Goal: Task Accomplishment & Management: Use online tool/utility

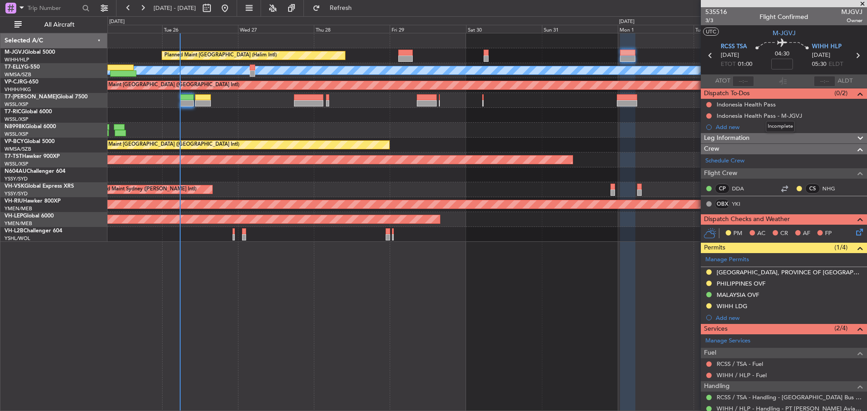
scroll to position [110, 0]
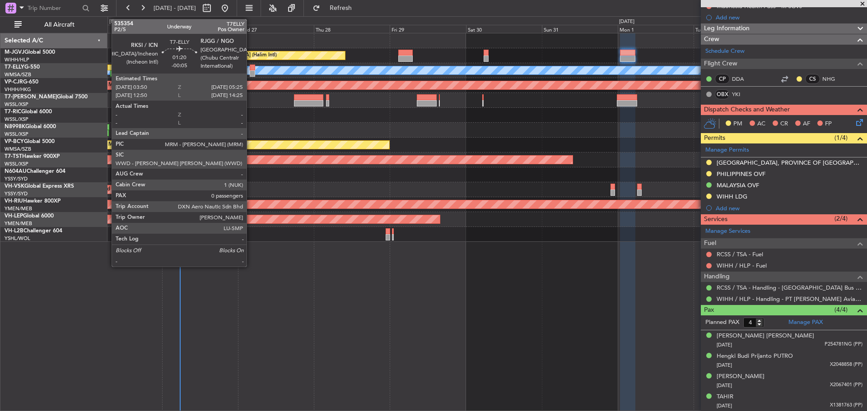
click at [251, 70] on div at bounding box center [252, 68] width 5 height 6
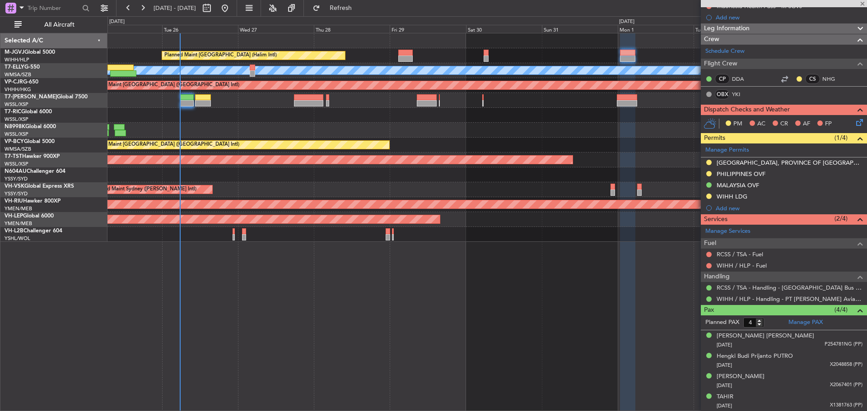
type input "-00:05"
type input "0"
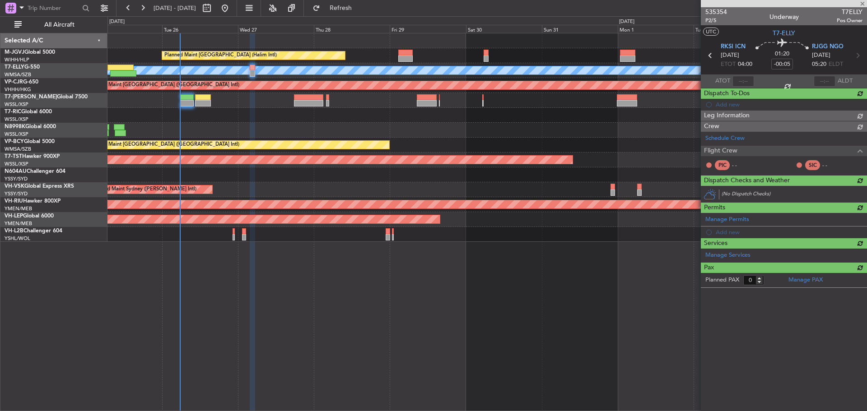
scroll to position [0, 0]
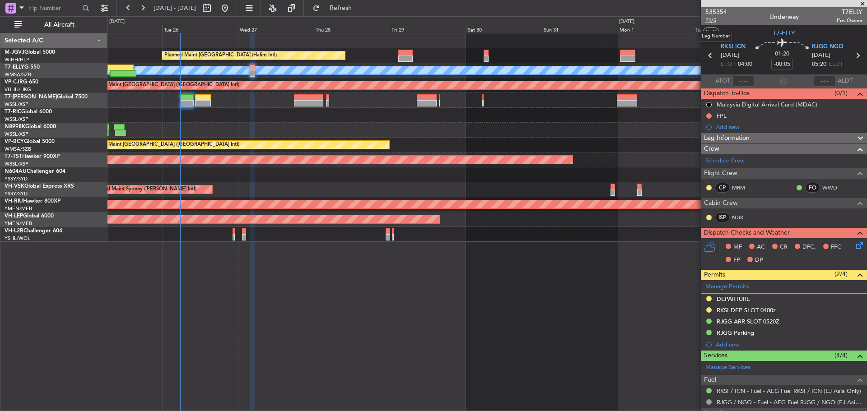
click at [716, 17] on span "P2/5" at bounding box center [716, 21] width 22 height 8
